Goal: Find specific page/section: Find specific page/section

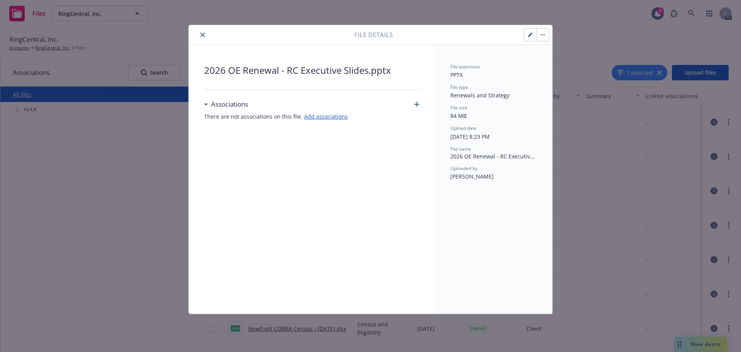
click at [201, 35] on icon "close" at bounding box center [202, 34] width 5 height 5
